Goal: Transaction & Acquisition: Purchase product/service

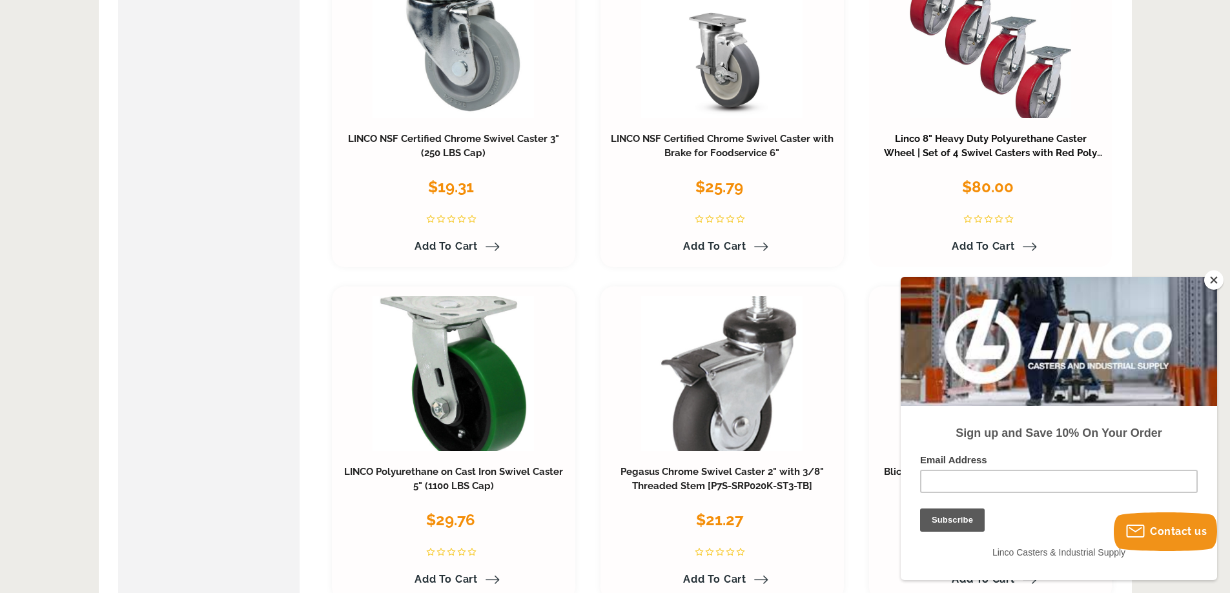
scroll to position [839, 0]
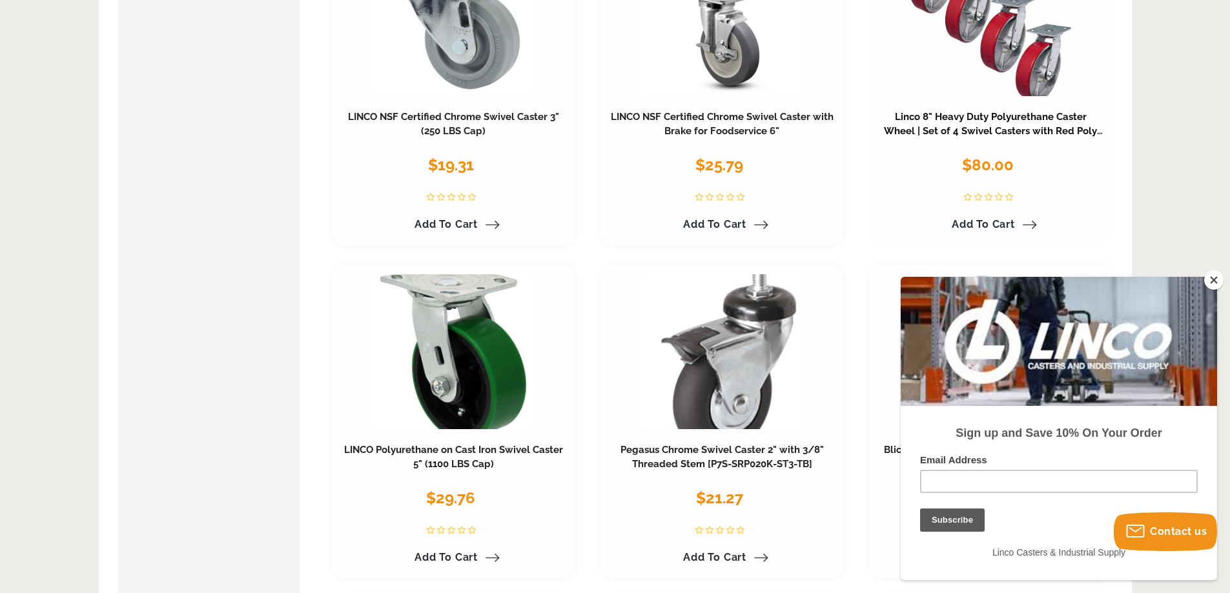
click at [942, 136] on link "Linco 8" Heavy Duty Polyurethane Caster Wheel | Set of 4 Swivel Casters with Re…" at bounding box center [993, 131] width 219 height 40
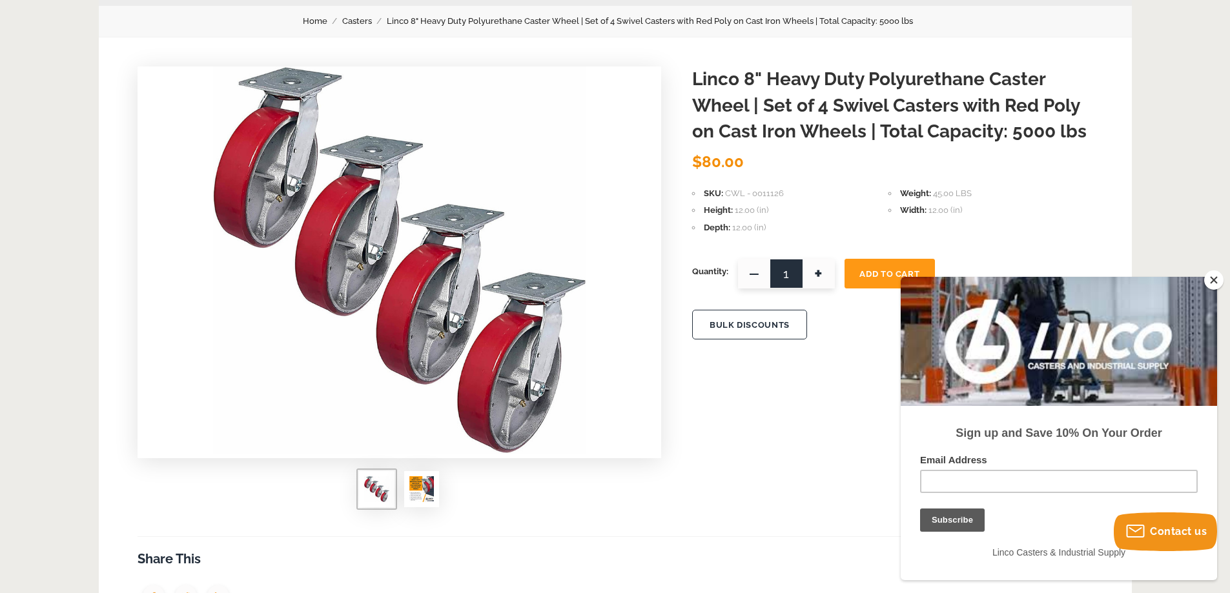
scroll to position [129, 0]
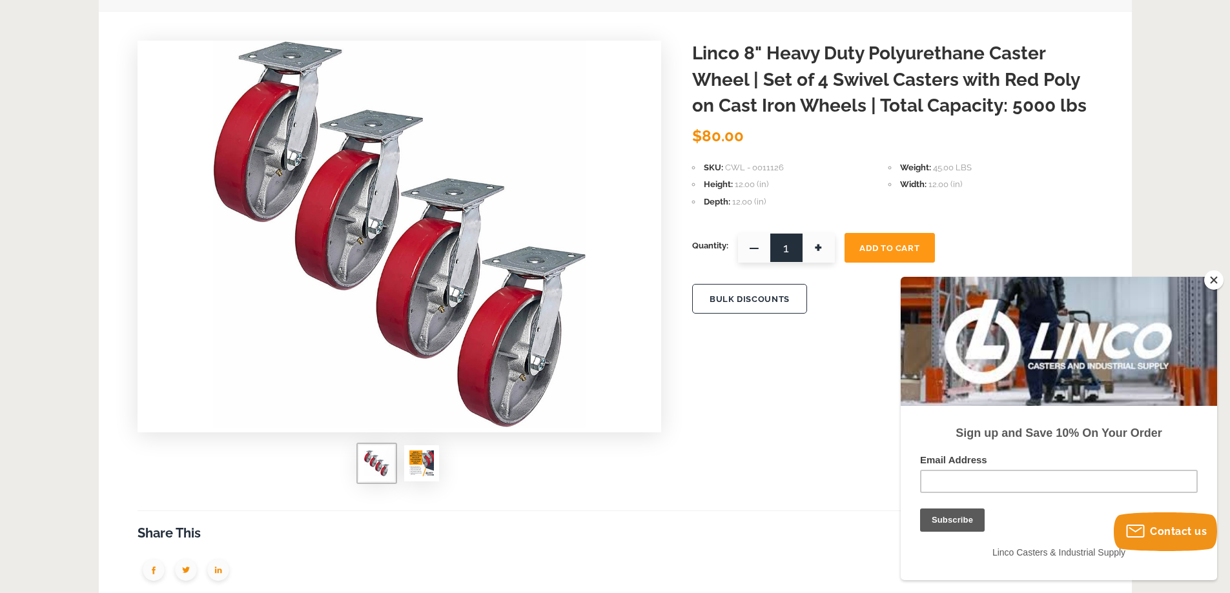
click at [426, 469] on img at bounding box center [421, 464] width 25 height 26
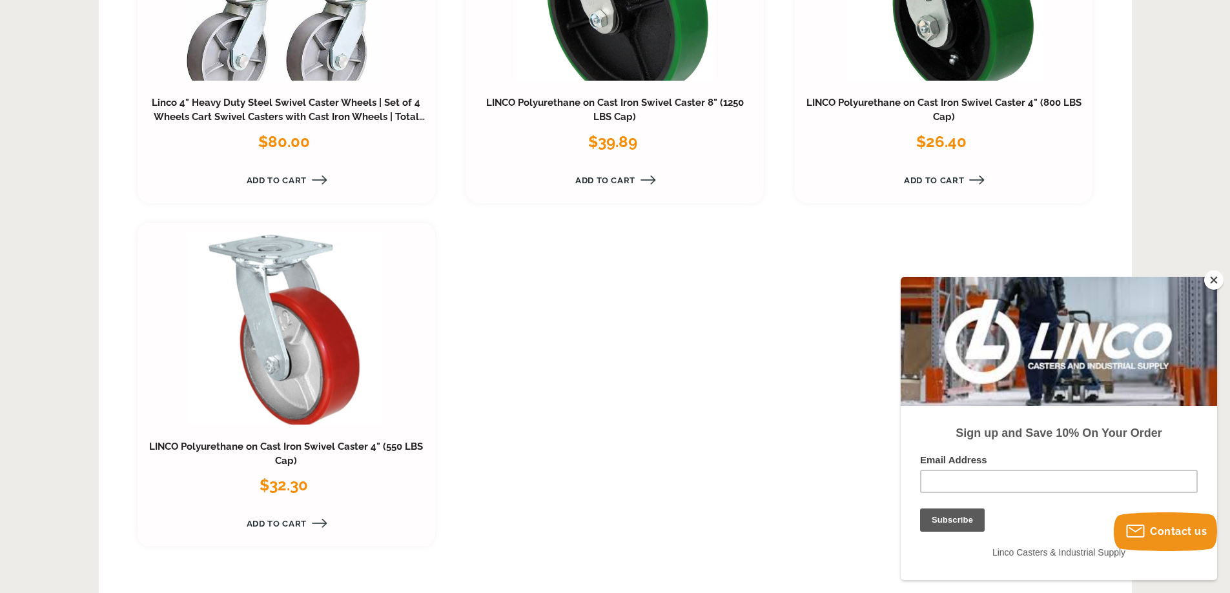
scroll to position [2544, 0]
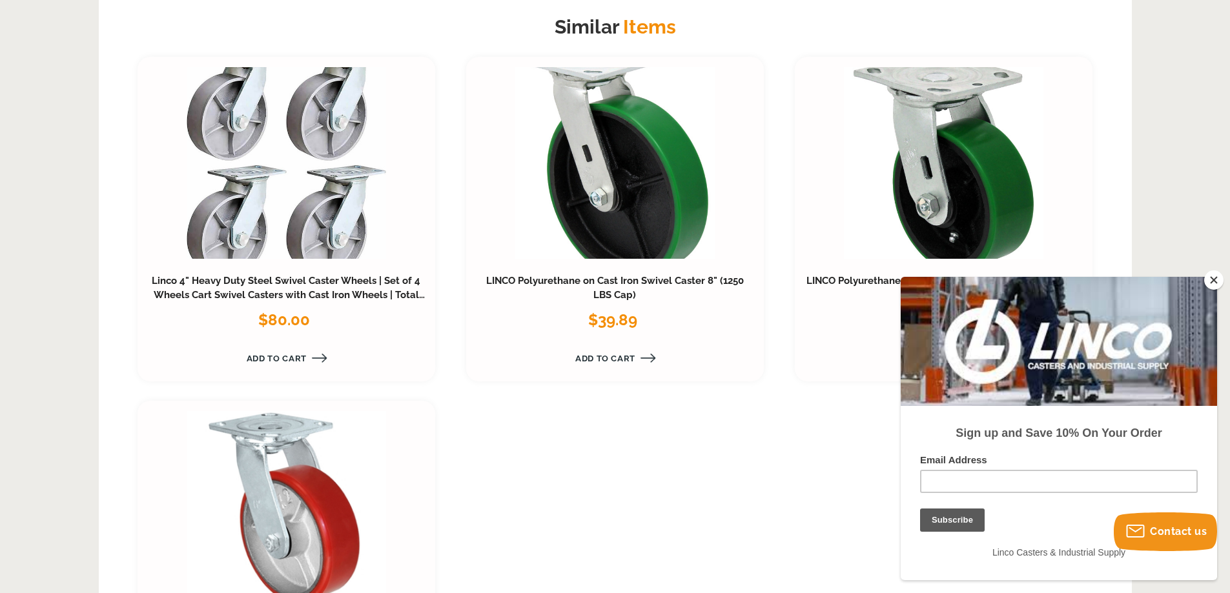
click at [1210, 277] on button "Close" at bounding box center [1213, 279] width 19 height 19
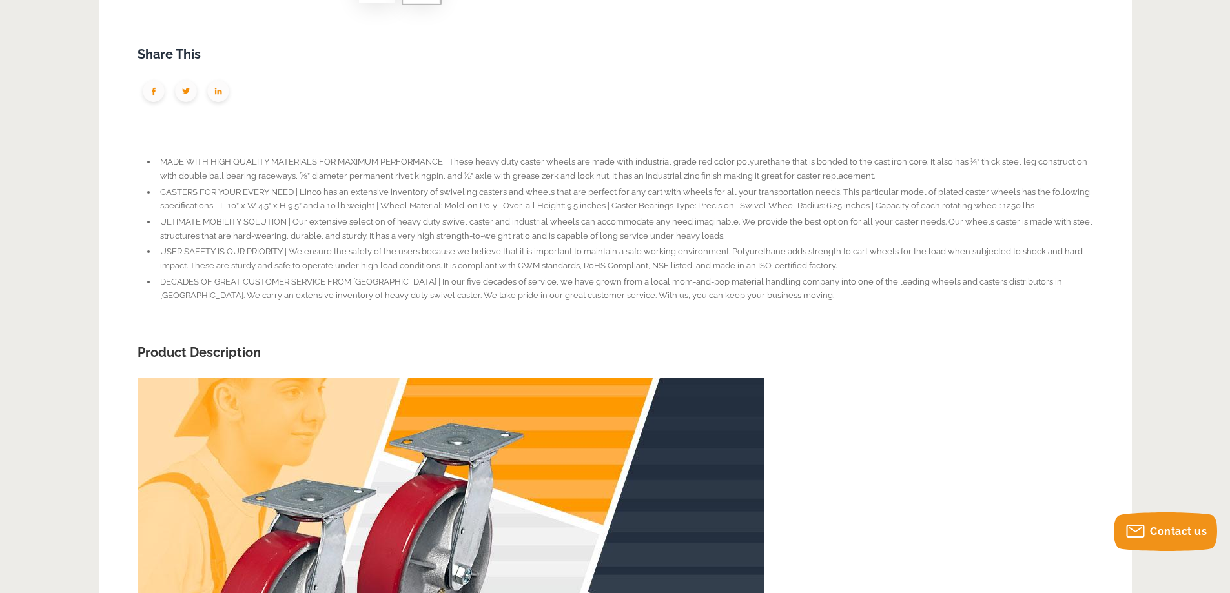
scroll to position [607, 0]
